Goal: Task Accomplishment & Management: Use online tool/utility

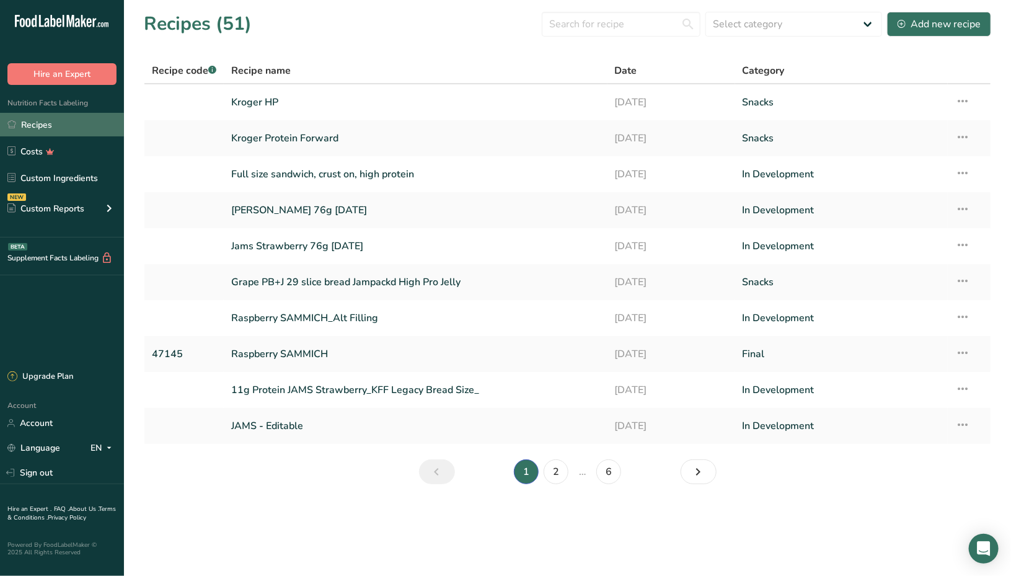
click at [69, 124] on link "Recipes" at bounding box center [62, 125] width 124 height 24
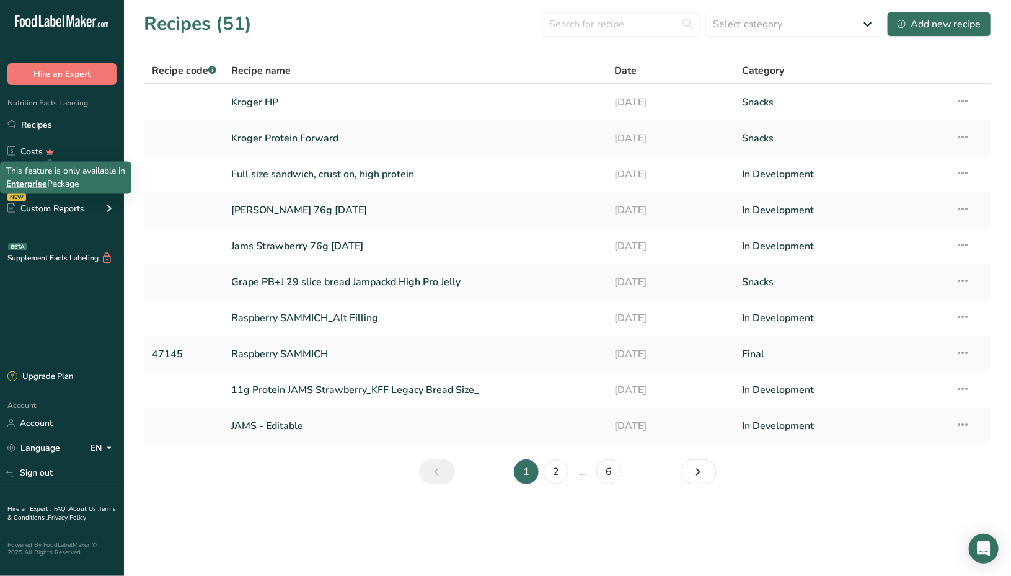
click at [57, 173] on div "This feature is only available in Enterprise Package" at bounding box center [65, 178] width 119 height 26
click at [76, 176] on link "Custom Ingredients" at bounding box center [62, 178] width 124 height 24
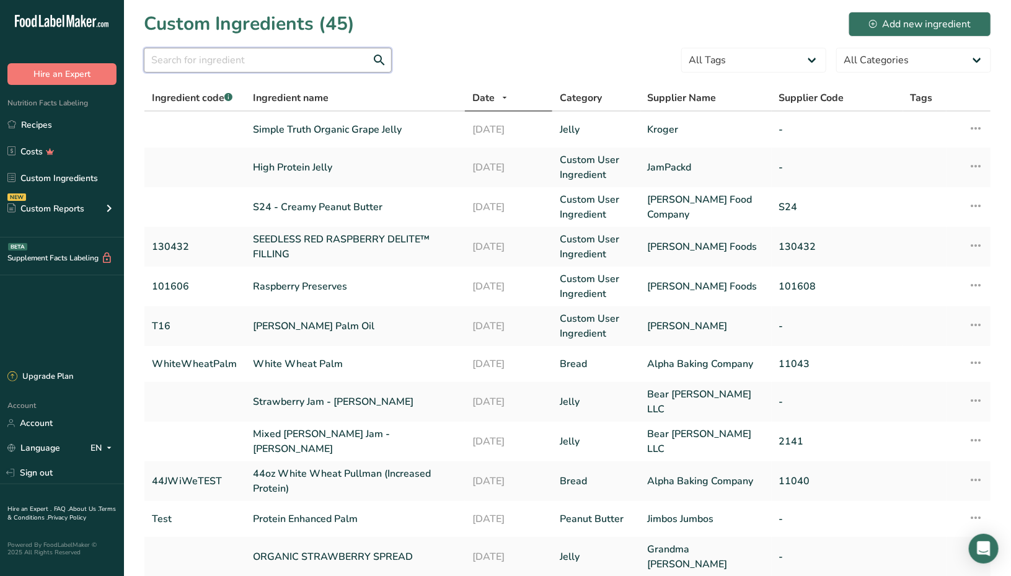
click at [190, 64] on input "text" at bounding box center [268, 60] width 248 height 25
type input "peanut"
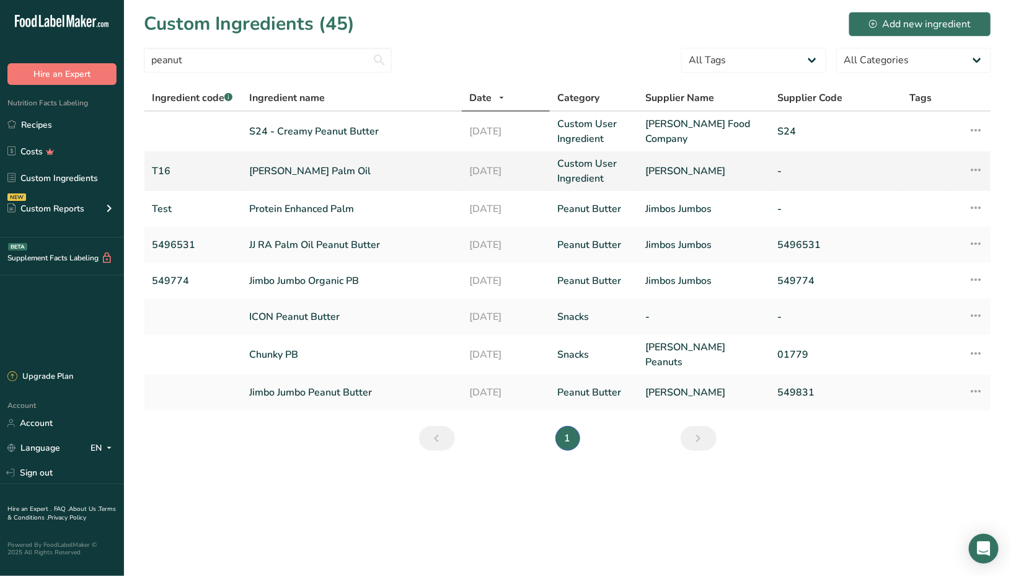
click at [307, 176] on link "[PERSON_NAME] Palm Oil" at bounding box center [351, 171] width 205 height 15
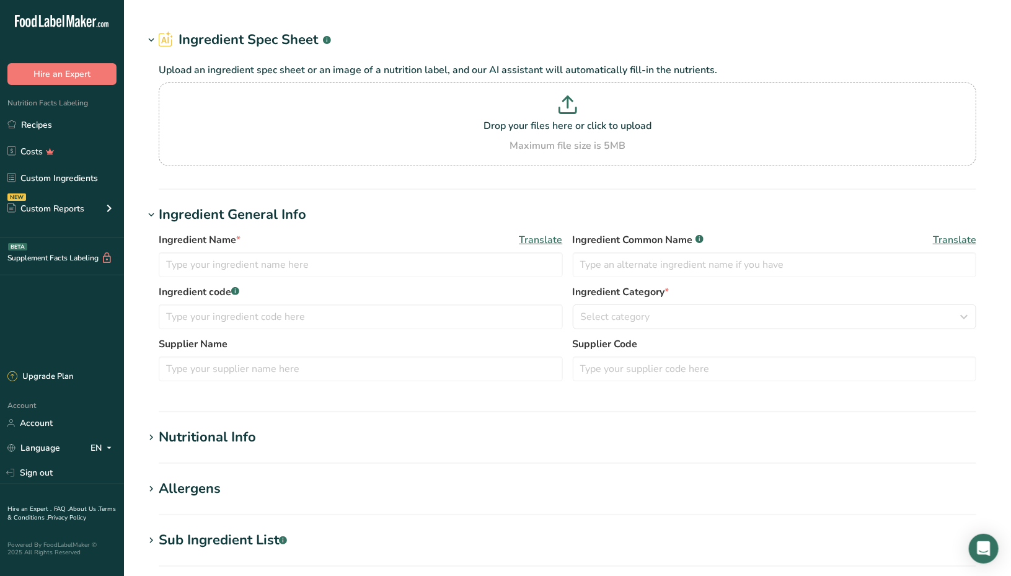
type input "[PERSON_NAME] Palm Oil"
type input "Creamy Peanut Butter"
type input "T16"
type input "[PERSON_NAME]"
type input "100"
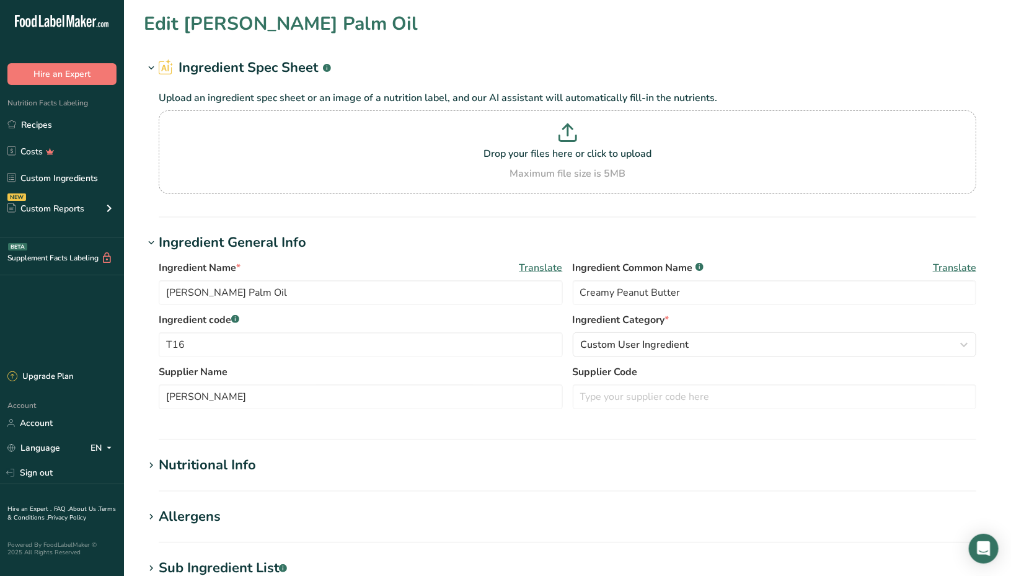
type input "594"
type KJ "2485.3"
type Fat "50.92"
type Fat "9.61"
type Fat "0.05"
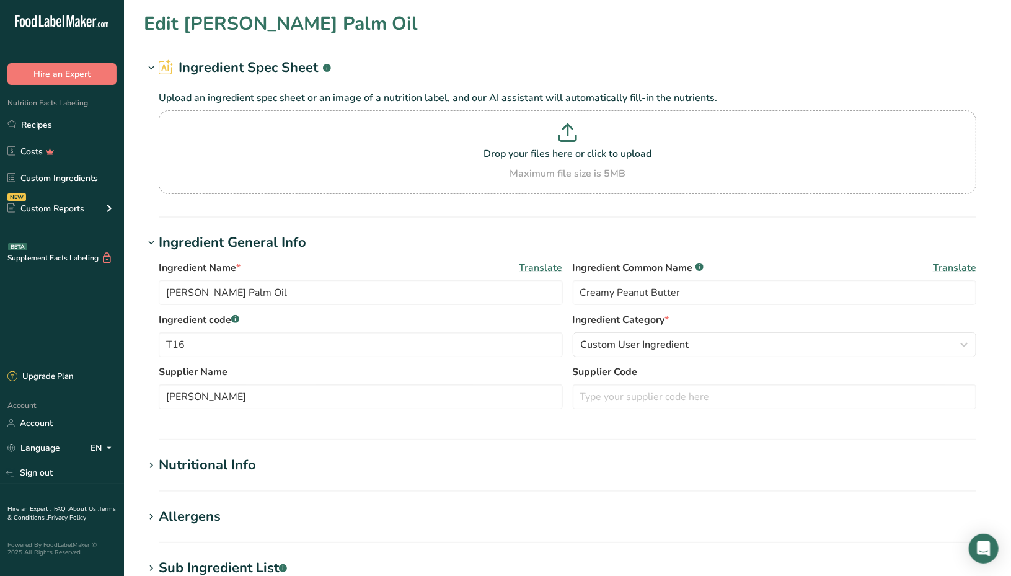
type input "0"
type input "5.85"
type Carbohydrates "20.73"
type Fiber "8.19"
type Sugars "4.78"
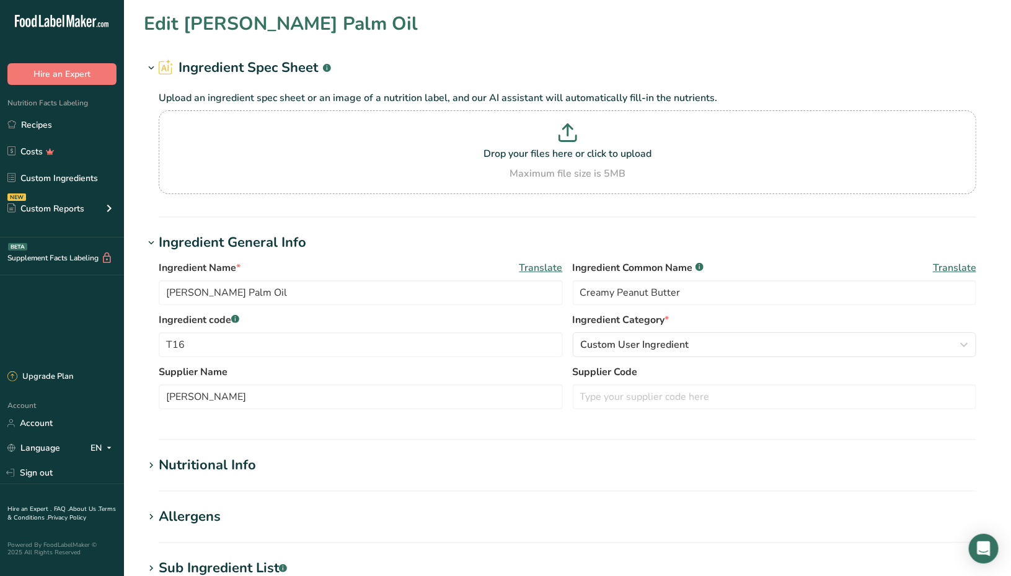
type Sugars "0"
type input "23.74"
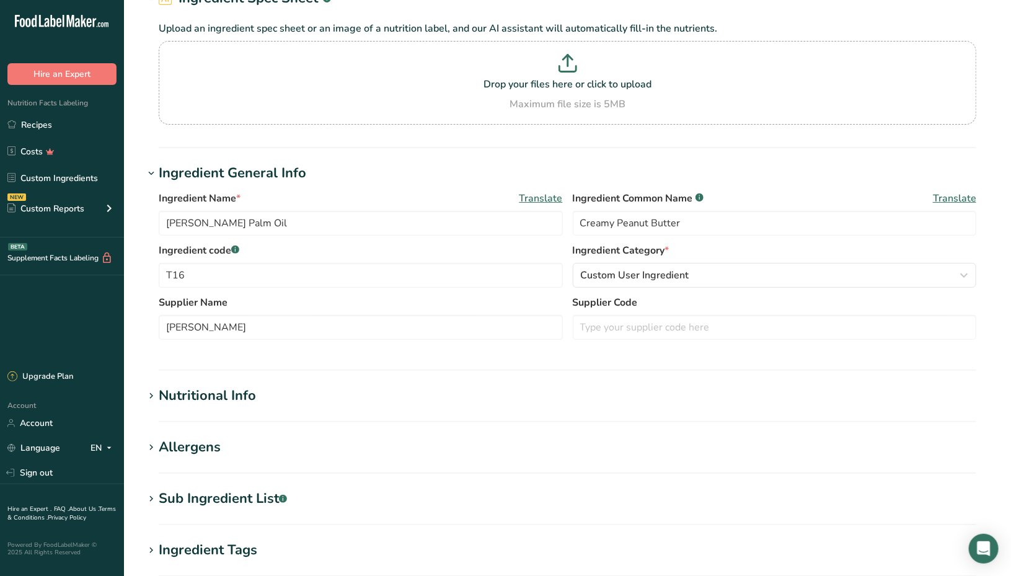
click at [152, 395] on icon at bounding box center [151, 395] width 11 height 17
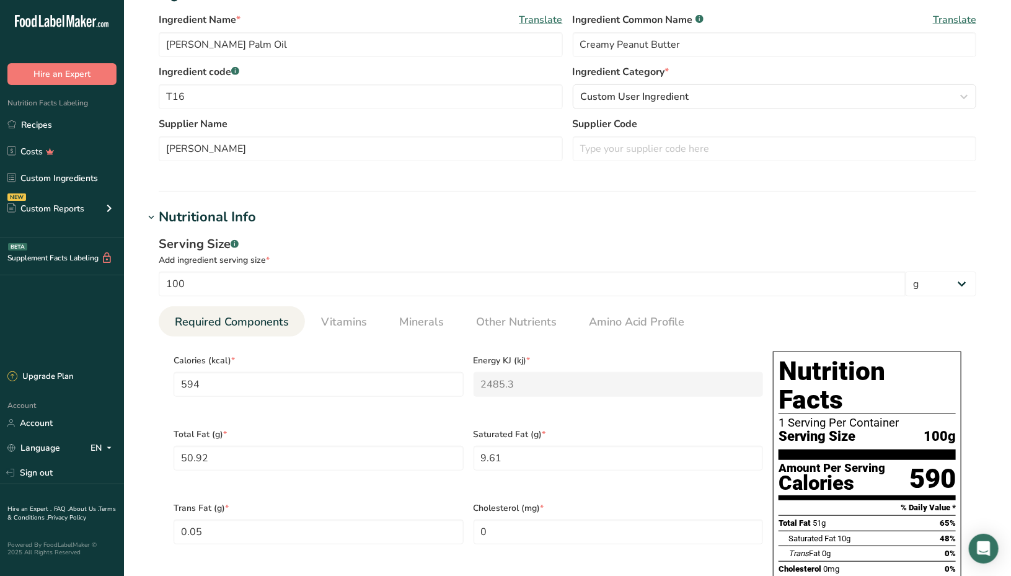
scroll to position [250, 0]
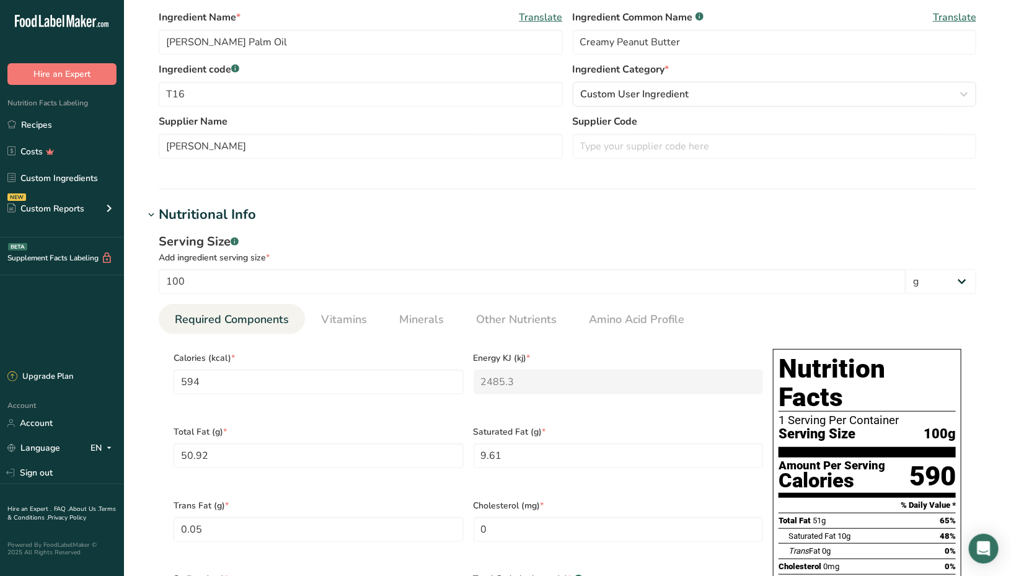
click at [146, 211] on icon at bounding box center [151, 214] width 11 height 17
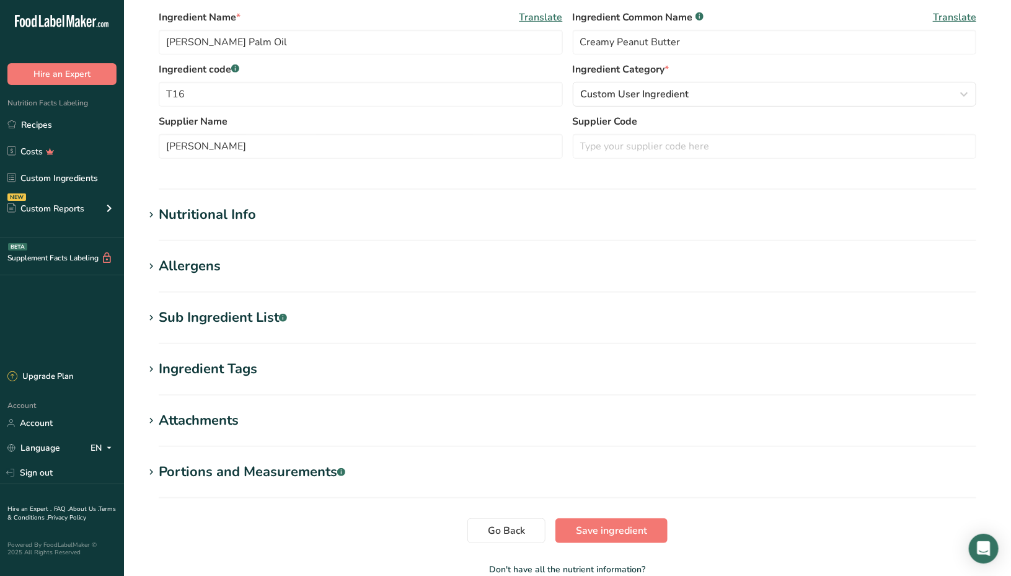
click at [151, 262] on icon at bounding box center [151, 266] width 11 height 17
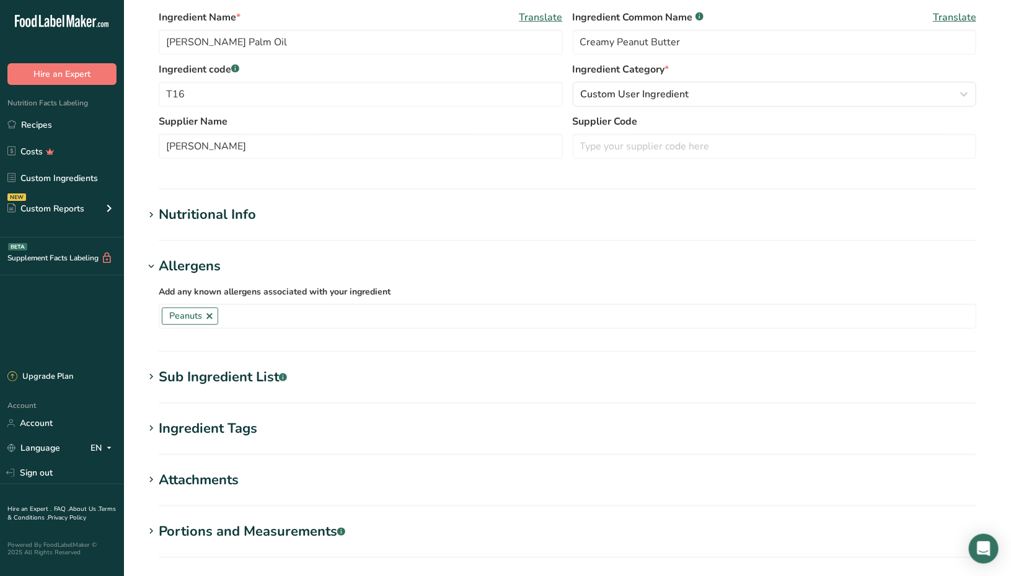
click at [151, 262] on icon at bounding box center [151, 266] width 11 height 17
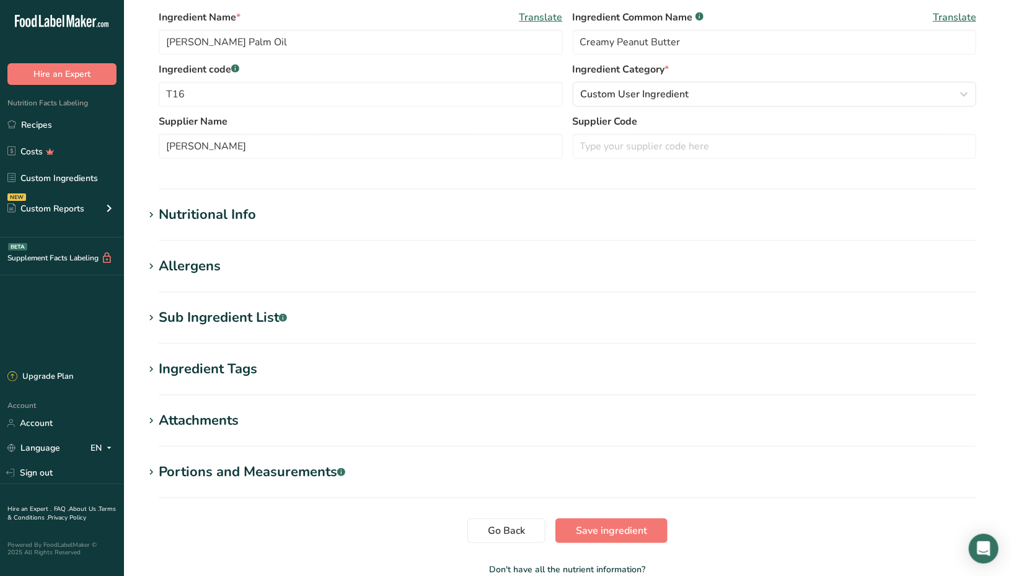
click at [152, 313] on icon at bounding box center [151, 317] width 11 height 17
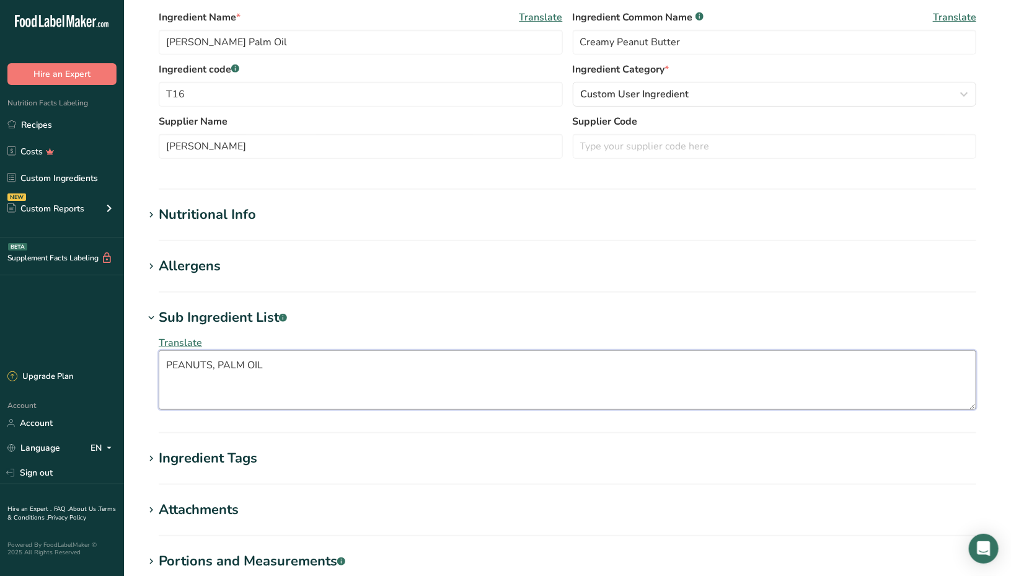
drag, startPoint x: 276, startPoint y: 364, endPoint x: 97, endPoint y: 349, distance: 179.2
click at [97, 349] on div ".a-20{fill:#fff;} Hire an Expert Nutrition Facts Labeling Recipes Costs Custom …" at bounding box center [505, 244] width 1011 height 988
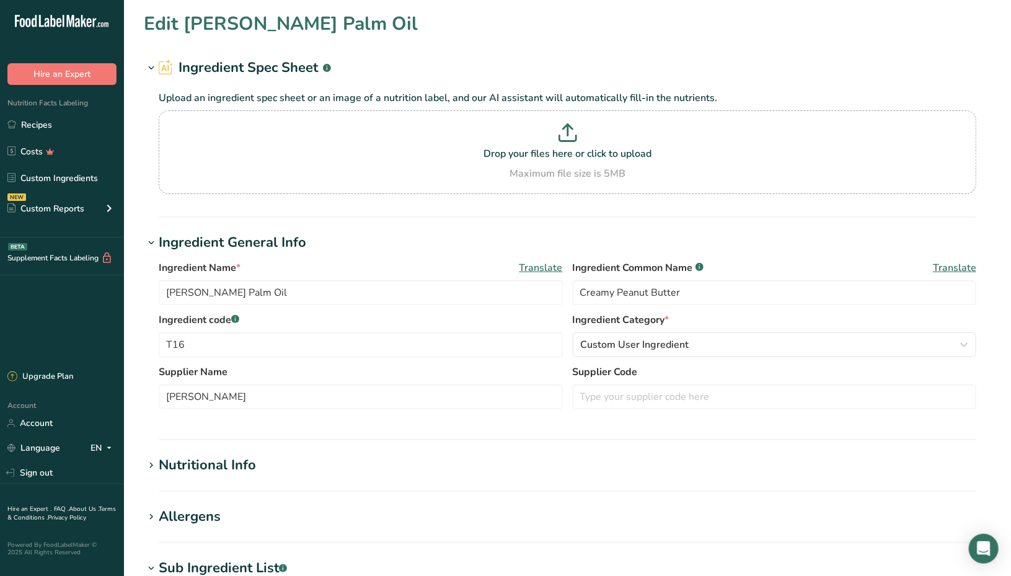
click at [227, 45] on section "Edit [PERSON_NAME] Palm Oil Ingredient Spec Sheet .a-a{fill:#347362;}.b-a{fill:…" at bounding box center [567, 474] width 887 height 949
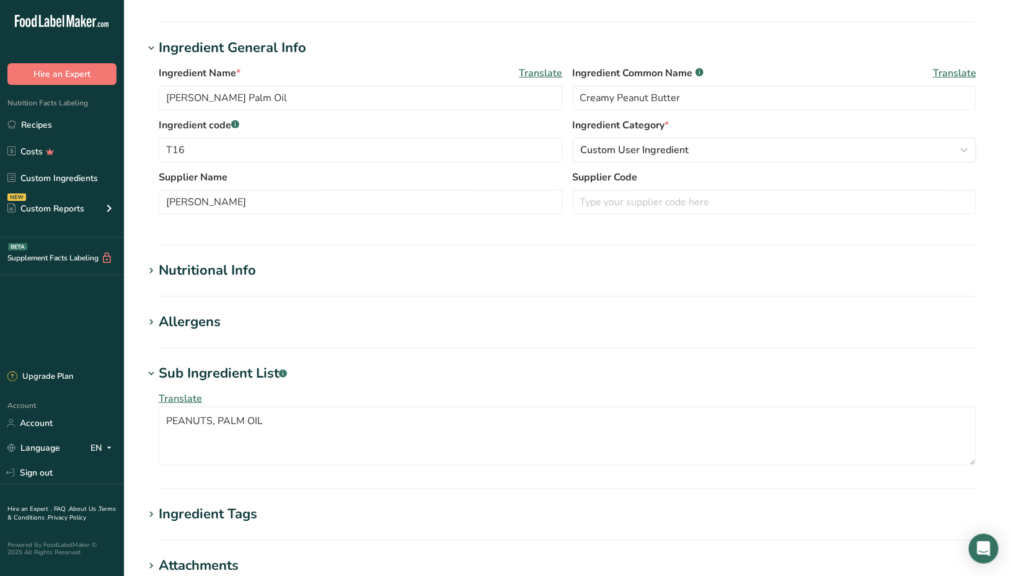
scroll to position [410, 0]
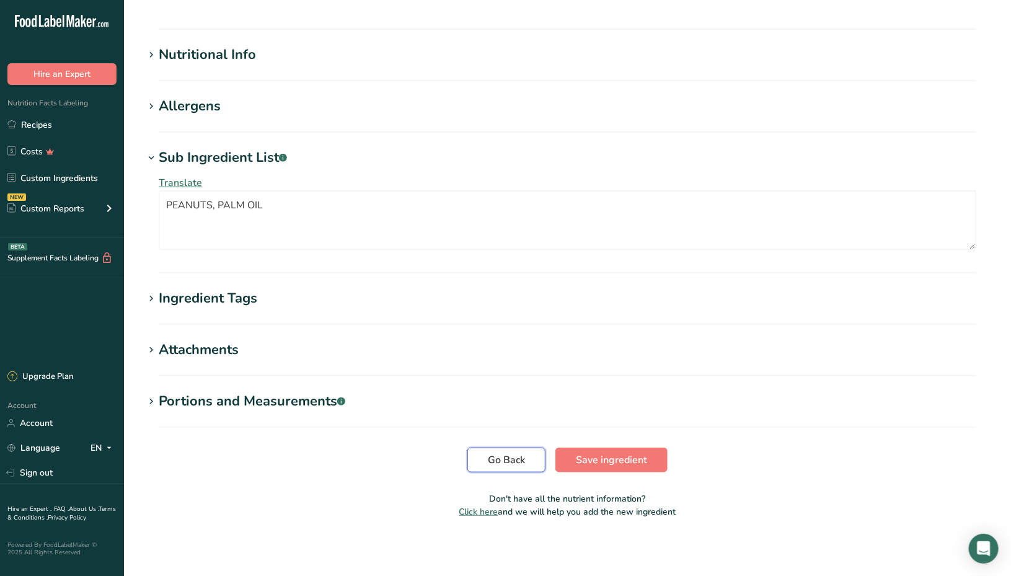
click at [508, 463] on span "Go Back" at bounding box center [506, 460] width 37 height 15
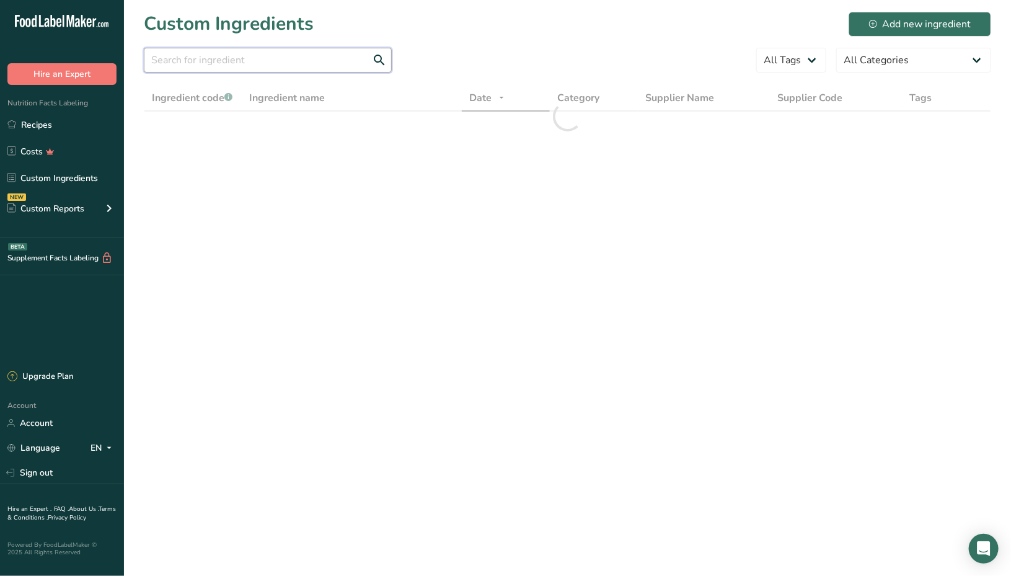
click at [210, 60] on input "text" at bounding box center [268, 60] width 248 height 25
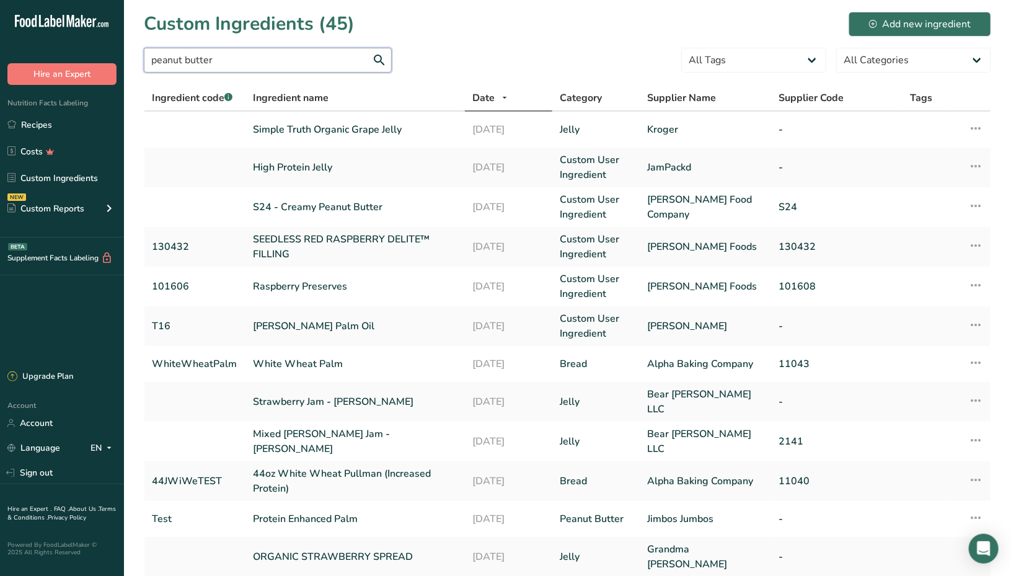
type input "peanut butter"
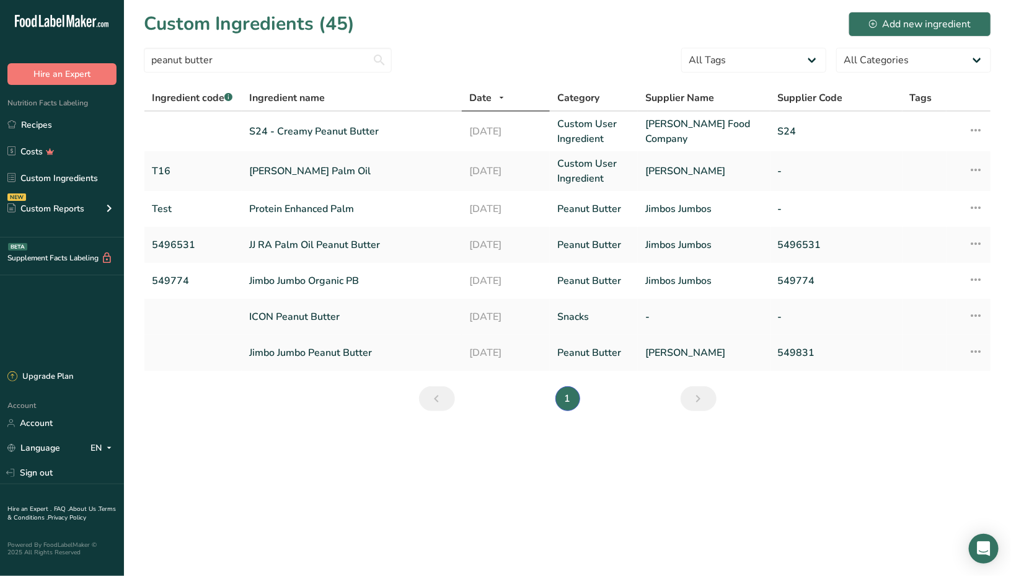
click at [299, 348] on link "Jimbo Jumbo Peanut Butter" at bounding box center [351, 352] width 205 height 15
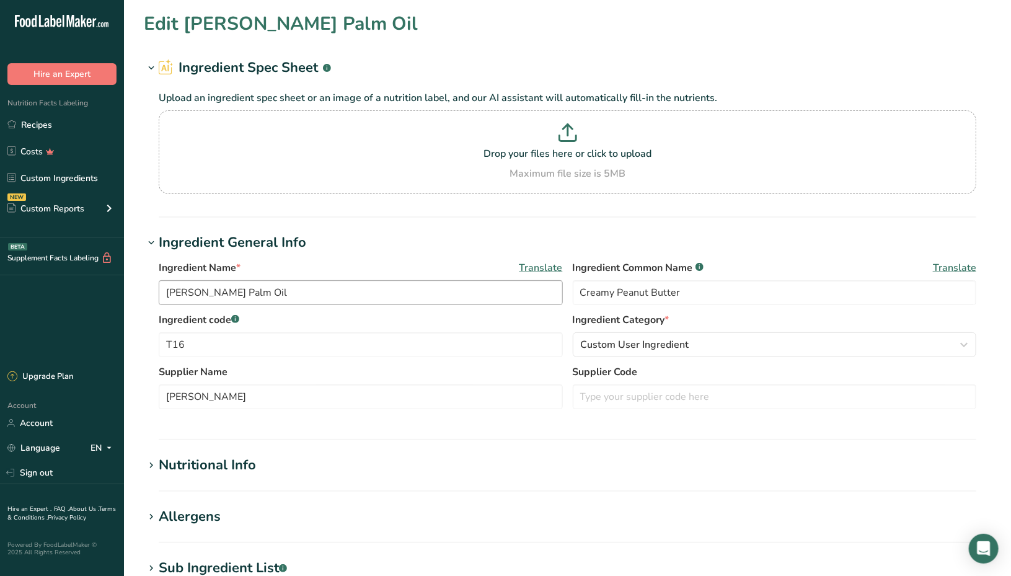
type input "Jimbo Jumbo Peanut Butter"
type input "[PERSON_NAME]"
type input "549831"
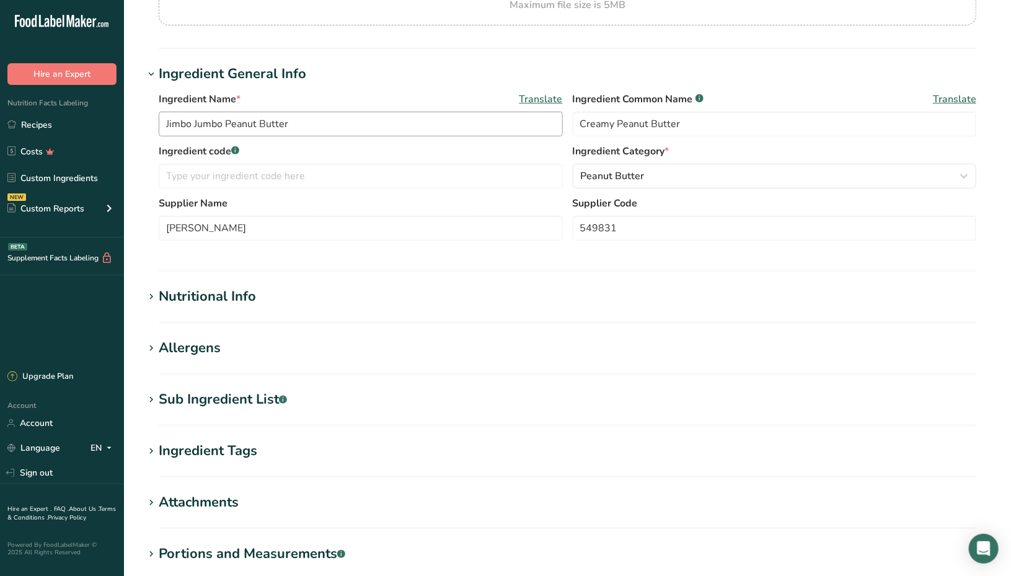
scroll to position [172, 0]
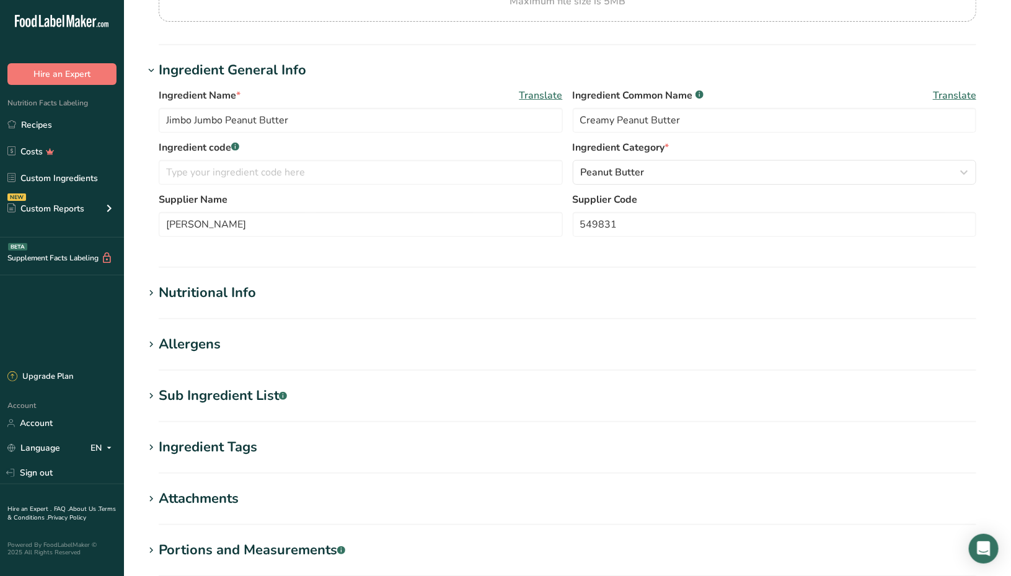
click at [192, 295] on div "Nutritional Info" at bounding box center [207, 293] width 97 height 20
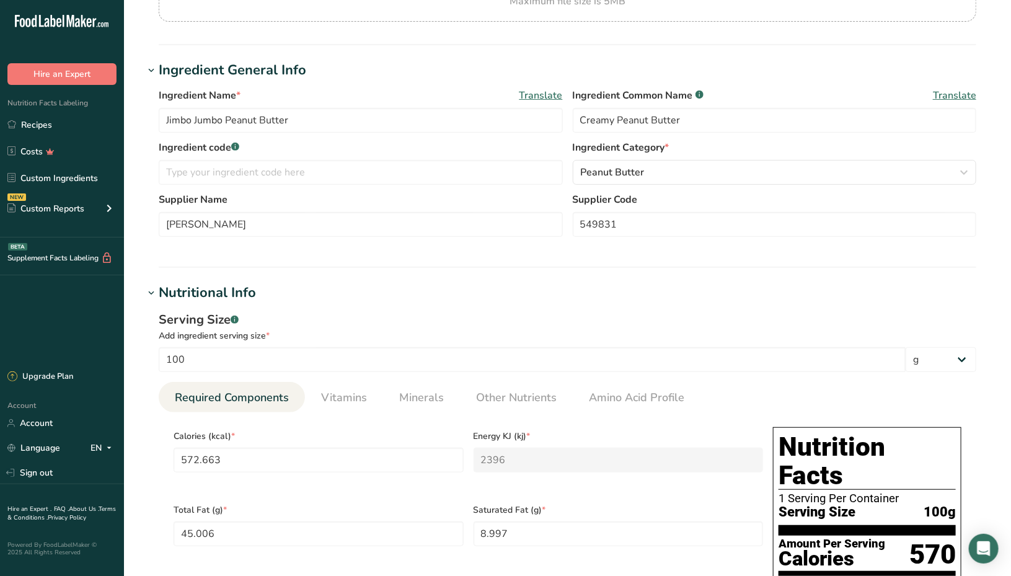
click at [192, 295] on div "Nutritional Info" at bounding box center [207, 293] width 97 height 20
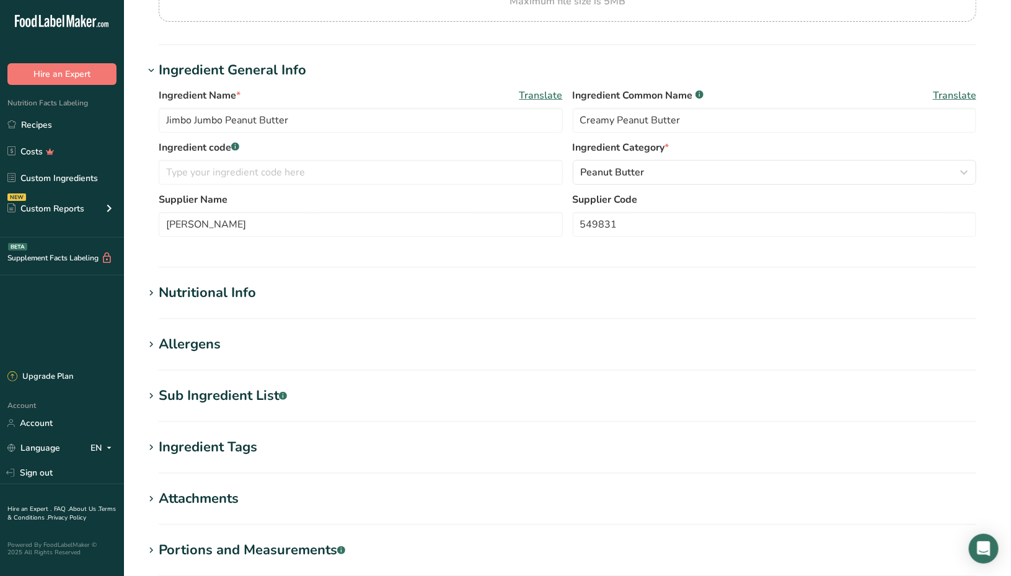
click at [203, 394] on div "Sub Ingredient List .a-a{fill:#347362;}.b-a{fill:#fff;}" at bounding box center [223, 396] width 128 height 20
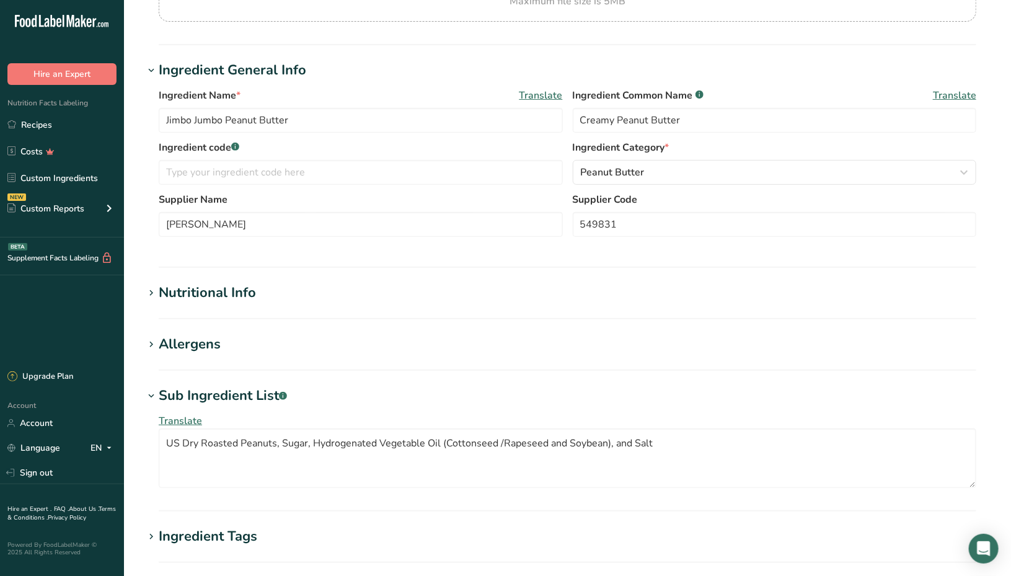
scroll to position [266, 0]
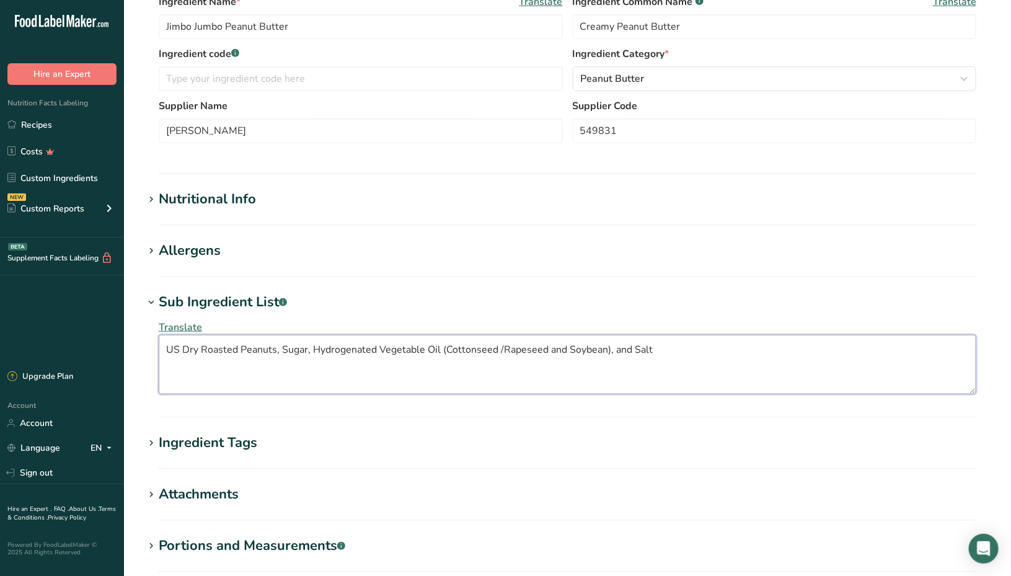
drag, startPoint x: 666, startPoint y: 347, endPoint x: 55, endPoint y: 247, distance: 619.3
click at [55, 247] on div ".a-20{fill:#fff;} Hire an Expert Nutrition Facts Labeling Recipes Costs Custom …" at bounding box center [505, 228] width 1011 height 988
